Goal: Information Seeking & Learning: Learn about a topic

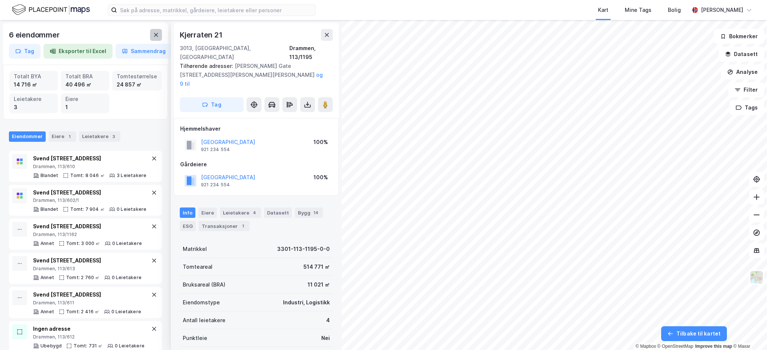
click at [158, 33] on icon at bounding box center [156, 35] width 4 height 4
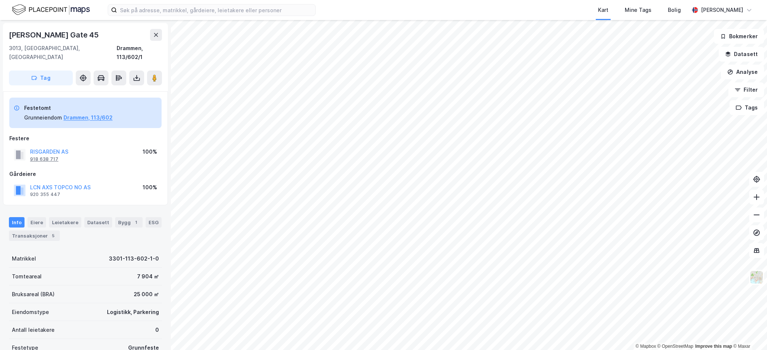
click at [51, 156] on div "918 638 717" at bounding box center [44, 159] width 28 height 6
click at [70, 113] on button "Drammen, 113/602" at bounding box center [87, 117] width 49 height 9
